Goal: Transaction & Acquisition: Purchase product/service

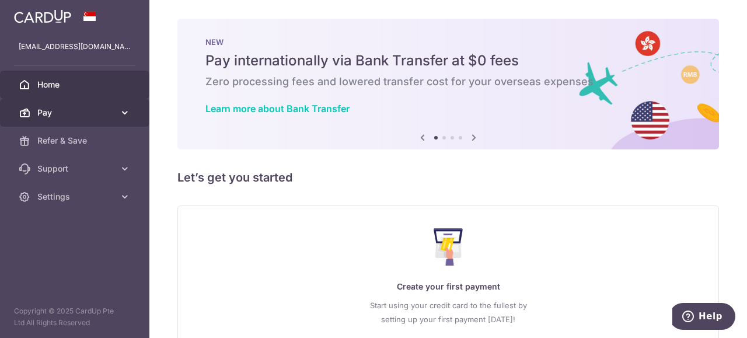
click at [92, 114] on span "Pay" at bounding box center [75, 113] width 77 height 12
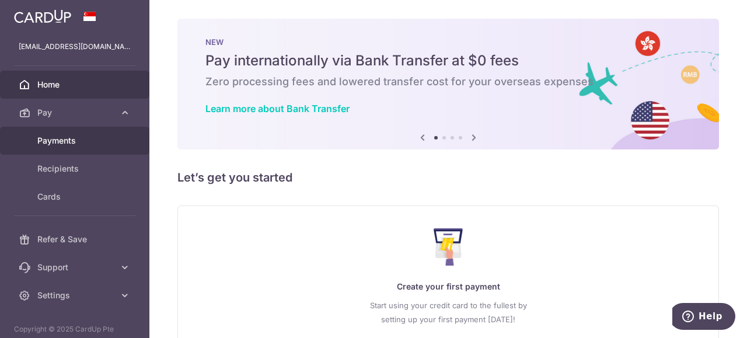
click at [82, 129] on link "Payments" at bounding box center [74, 141] width 149 height 28
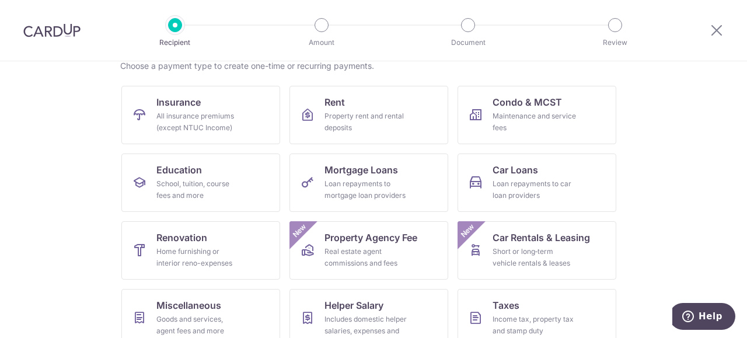
scroll to position [183, 0]
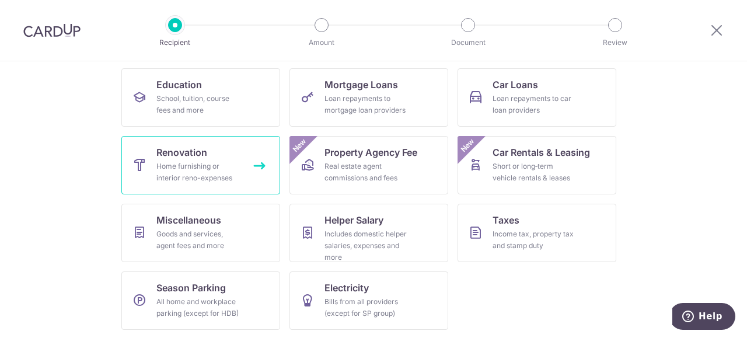
click at [222, 187] on link "Renovation Home furnishing or interior reno-expenses" at bounding box center [200, 165] width 159 height 58
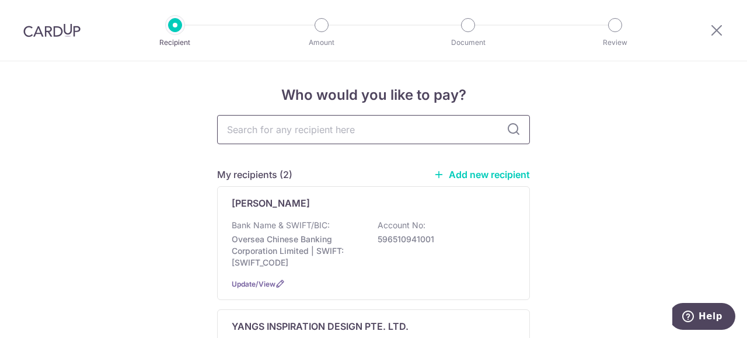
click at [299, 137] on input "text" at bounding box center [373, 129] width 313 height 29
type input "yang"
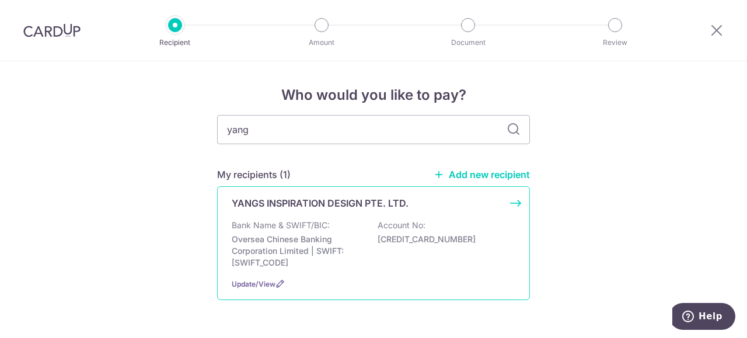
click at [347, 220] on div "Bank Name & SWIFT/BIC: Oversea Chinese Banking Corporation Limited | SWIFT: OCB…" at bounding box center [374, 243] width 284 height 49
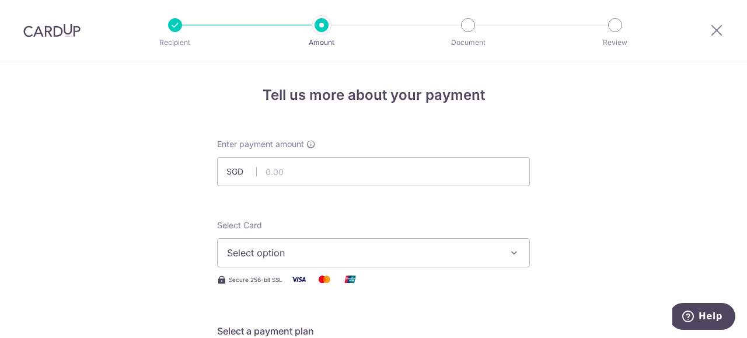
click at [462, 29] on div at bounding box center [468, 25] width 14 height 14
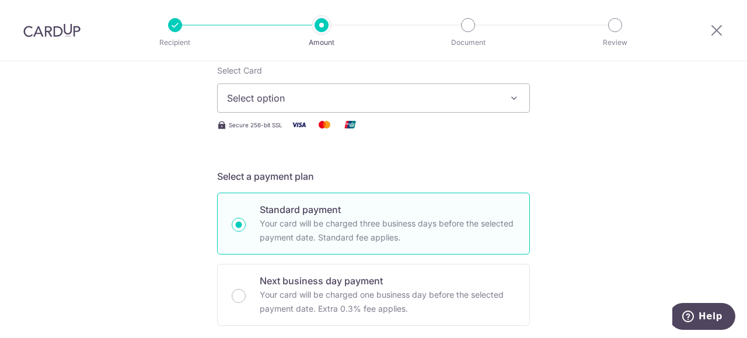
scroll to position [175, 0]
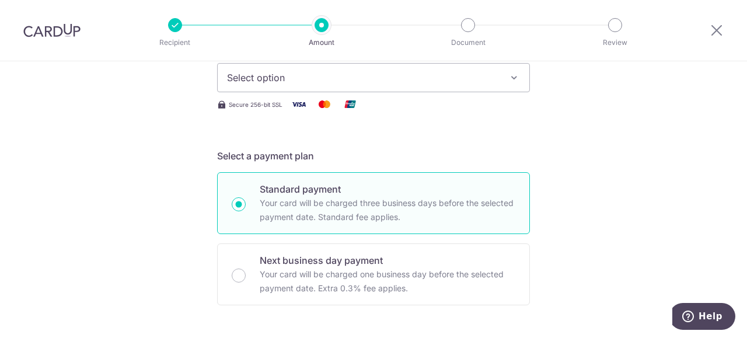
click at [401, 87] on button "Select option" at bounding box center [373, 77] width 313 height 29
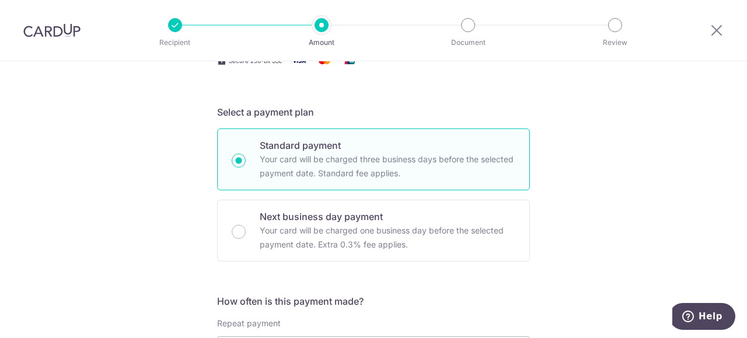
scroll to position [0, 0]
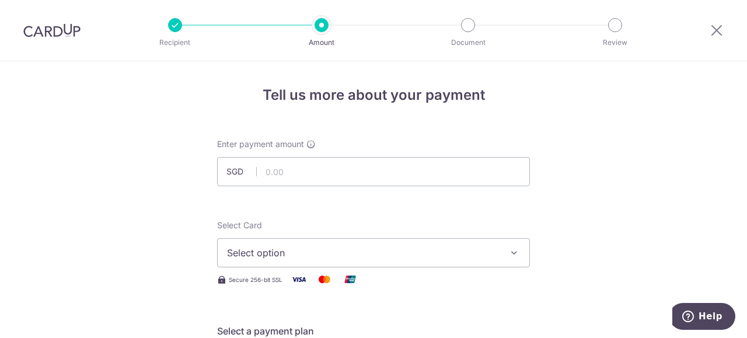
click at [56, 25] on img at bounding box center [51, 30] width 57 height 14
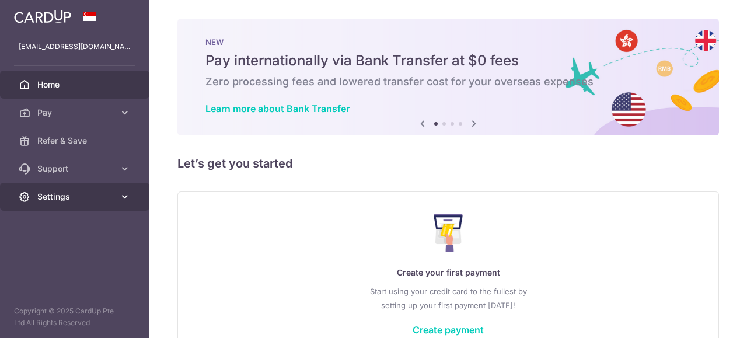
click at [92, 194] on span "Settings" at bounding box center [75, 197] width 77 height 12
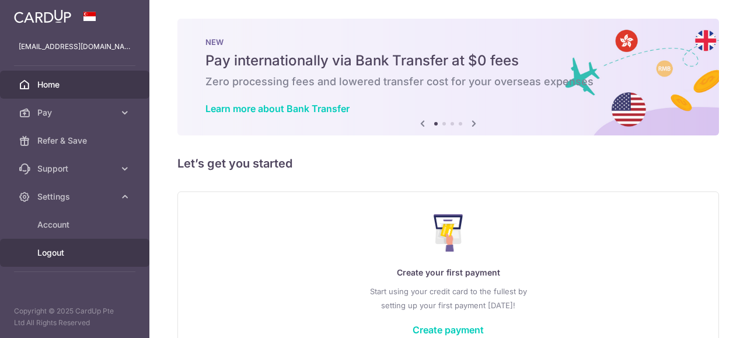
click at [69, 251] on span "Logout" at bounding box center [75, 253] width 77 height 12
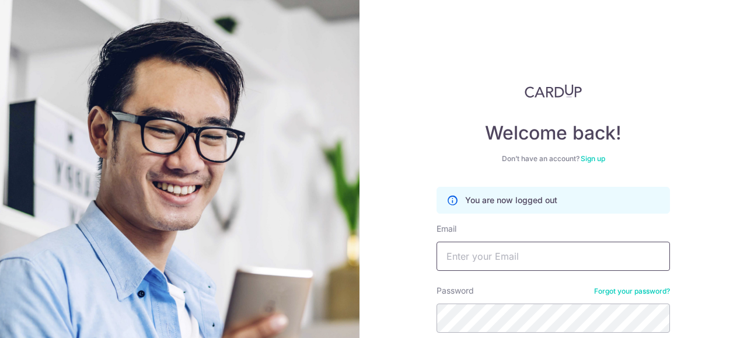
click at [525, 252] on input "Email" at bounding box center [552, 256] width 233 height 29
type input "[EMAIL_ADDRESS][DOMAIN_NAME]"
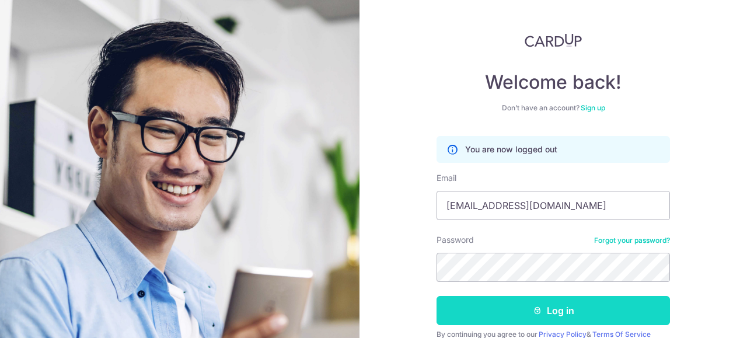
scroll to position [102, 0]
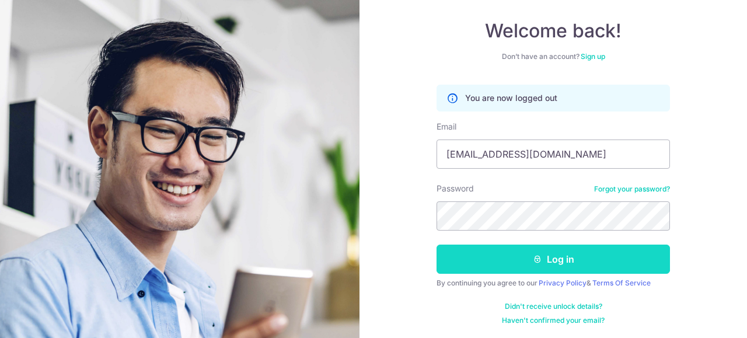
click at [550, 257] on button "Log in" at bounding box center [552, 258] width 233 height 29
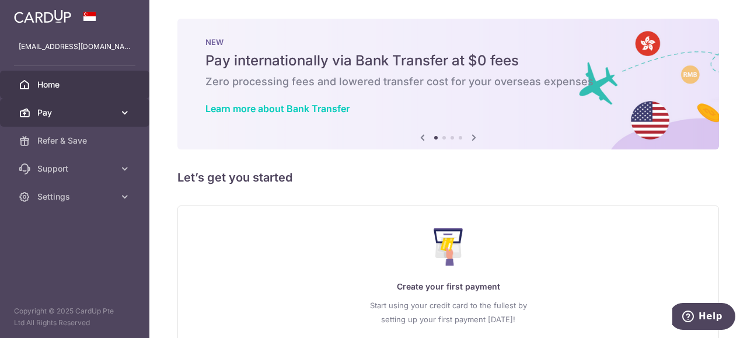
click at [81, 119] on link "Pay" at bounding box center [74, 113] width 149 height 28
